Goal: Contribute content: Contribute content

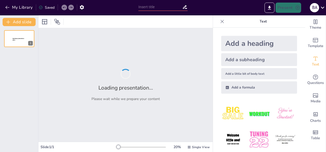
type input "تقييم أداء الطلاب في مادة أجهزة الحاسب للصف الأول متوسط"
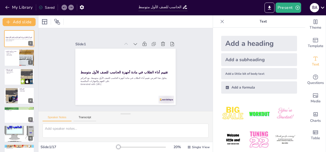
checkbox input "true"
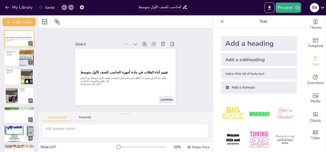
checkbox input "true"
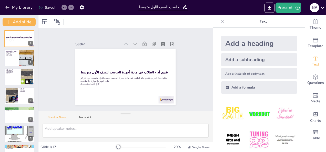
checkbox input "true"
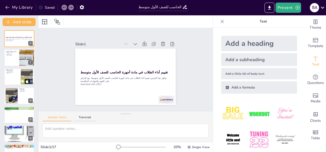
checkbox input "true"
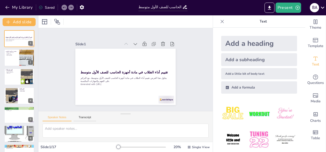
checkbox input "true"
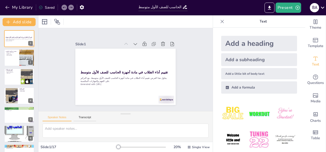
checkbox input "true"
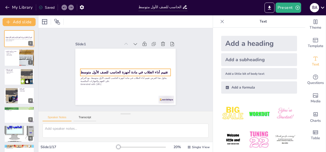
checkbox input "true"
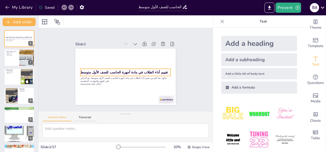
checkbox input "true"
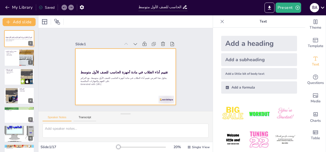
checkbox input "true"
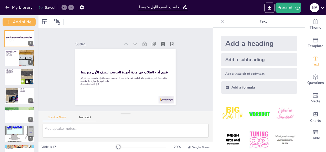
checkbox input "true"
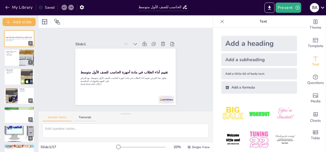
checkbox input "true"
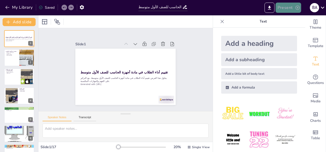
click at [285, 7] on button "Present" at bounding box center [289, 8] width 26 height 10
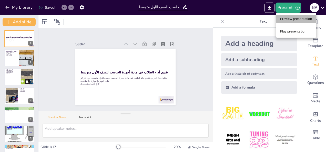
click at [286, 18] on li "Preview presentation" at bounding box center [296, 19] width 40 height 8
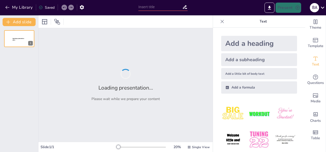
type input "تقييم أداء الطلاب في مادة أجهزة الحاسب للصف الأول متوسط"
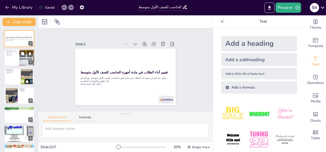
click at [19, 60] on div at bounding box center [27, 57] width 26 height 17
type textarea "أجهزة الحاسب تلعب دورًا محوريًا في التعليم الحديث، حيث تتيح للطلاب الوصول إلى ا…"
checkbox input "true"
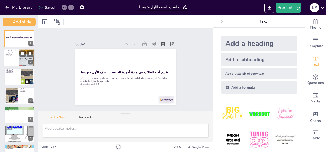
checkbox input "true"
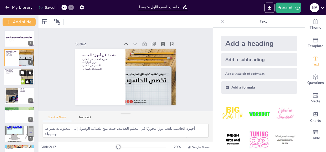
click at [21, 71] on button at bounding box center [22, 73] width 6 height 6
type textarea "يساعد تقييم الأداء المعلمين على معرفة مدى استيعاب الطلاب للمادة، مما يمكنهم من …"
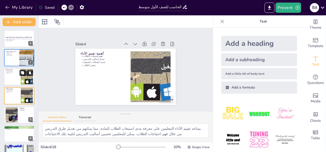
scroll to position [7, 0]
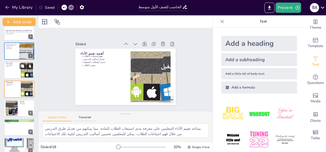
click at [21, 73] on div at bounding box center [19, 70] width 31 height 17
checkbox input "true"
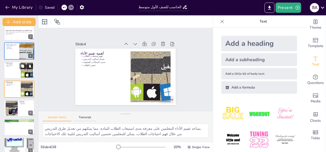
checkbox input "true"
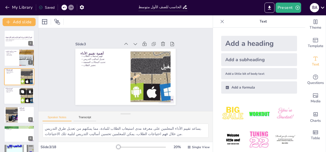
click at [23, 95] on button at bounding box center [22, 92] width 6 height 6
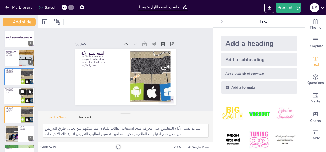
scroll to position [26, 0]
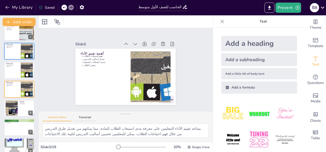
click at [297, 112] on div "Add a heading Add a subheading Add a little bit of body text Add a formula" at bounding box center [259, 90] width 92 height 125
click at [16, 10] on button "My Library" at bounding box center [19, 7] width 31 height 8
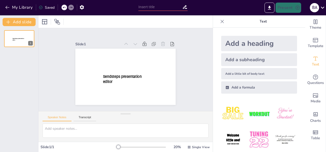
type input "New Sendsteps"
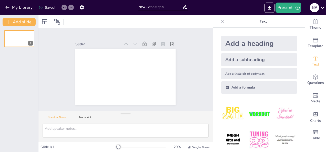
click at [237, 103] on img at bounding box center [233, 114] width 24 height 24
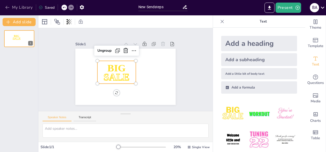
click at [15, 8] on button "My Library" at bounding box center [19, 7] width 31 height 8
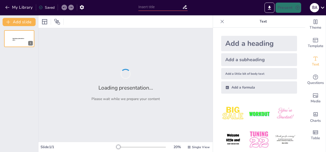
type input "تحدي المعرفة في قواعد البيانات"
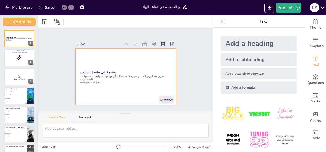
checkbox input "true"
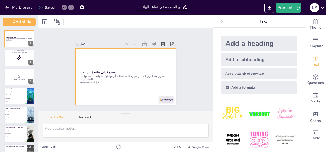
checkbox input "true"
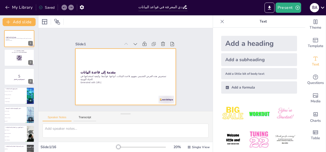
checkbox input "true"
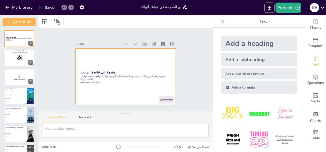
checkbox input "true"
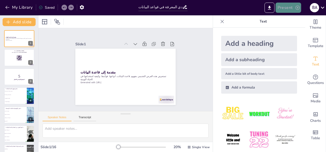
click at [285, 8] on button "Present" at bounding box center [289, 8] width 26 height 10
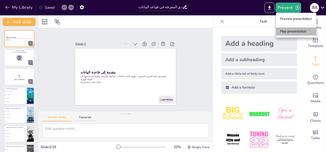
click at [288, 31] on li "Play presentation" at bounding box center [296, 31] width 40 height 8
